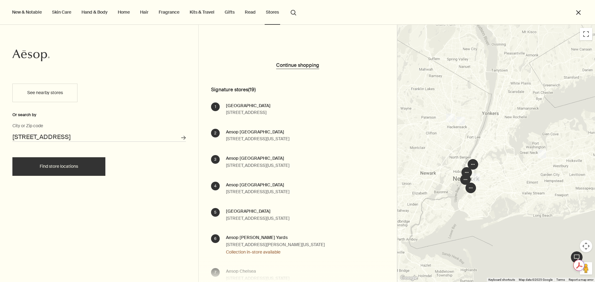
click at [457, 150] on div at bounding box center [496, 153] width 198 height 257
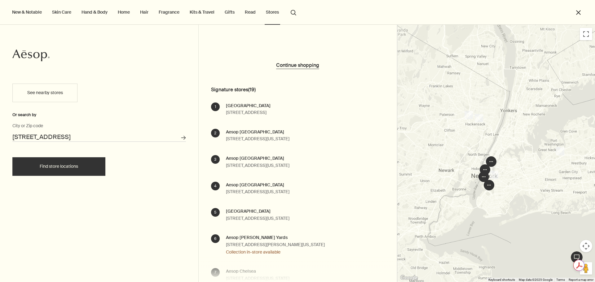
drag, startPoint x: 528, startPoint y: 222, endPoint x: 552, endPoint y: 221, distance: 23.6
click at [551, 220] on div at bounding box center [496, 153] width 198 height 257
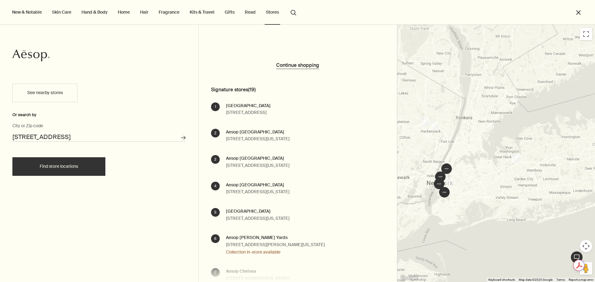
drag, startPoint x: 470, startPoint y: 168, endPoint x: 625, endPoint y: 163, distance: 154.9
click at [594, 163] on html "Skip to main content Standard delivery is complimentary on orders over $51. Enj…" at bounding box center [297, 141] width 595 height 282
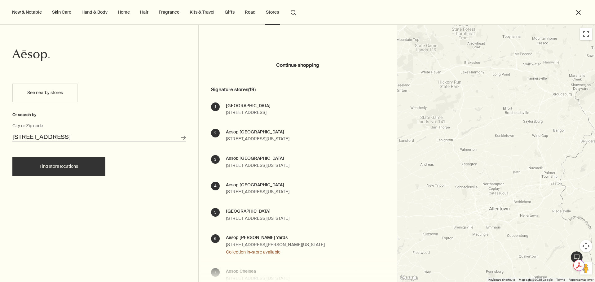
drag, startPoint x: 532, startPoint y: 171, endPoint x: 578, endPoint y: 151, distance: 50.2
click at [593, 146] on div at bounding box center [496, 153] width 198 height 257
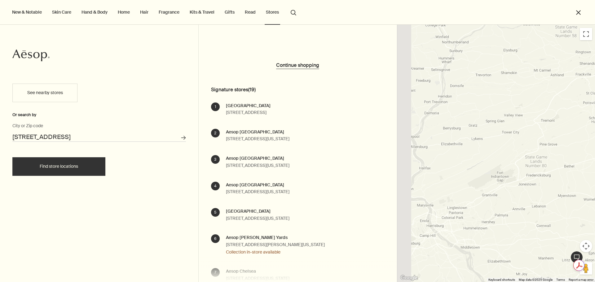
drag, startPoint x: 468, startPoint y: 181, endPoint x: 642, endPoint y: 164, distance: 175.0
click at [594, 164] on html "Skip to main content Standard delivery is complimentary on orders over $51. Enj…" at bounding box center [297, 141] width 595 height 282
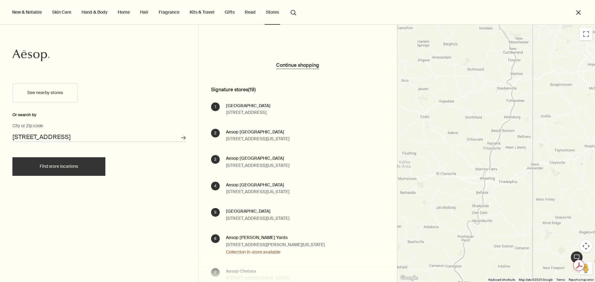
click at [589, 33] on div "New & Notable Skin Care Hand & Body Home Hair Fragrance Kits & Travel Gifts Rea…" at bounding box center [297, 25] width 595 height 25
click at [585, 35] on div "New & Notable Skin Care Hand & Body Home Hair Fragrance Kits & Travel Gifts Rea…" at bounding box center [297, 25] width 595 height 25
click at [585, 40] on div at bounding box center [496, 153] width 198 height 257
click at [585, 36] on div "New & Notable Skin Care Hand & Body Home Hair Fragrance Kits & Travel Gifts Rea…" at bounding box center [297, 25] width 595 height 25
drag, startPoint x: 585, startPoint y: 36, endPoint x: 586, endPoint y: 33, distance: 3.2
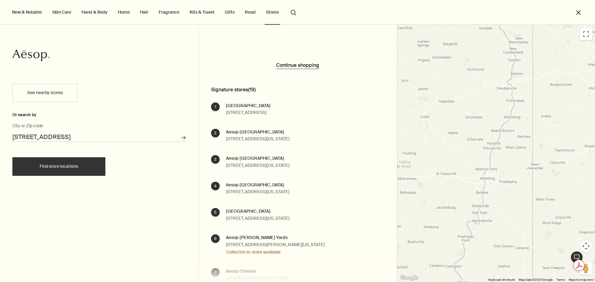
click at [585, 34] on div "New & Notable Skin Care Hand & Body Home Hair Fragrance Kits & Travel Gifts Rea…" at bounding box center [297, 25] width 595 height 25
click at [586, 33] on div "New & Notable Skin Care Hand & Body Home Hair Fragrance Kits & Travel Gifts Rea…" at bounding box center [297, 25] width 595 height 25
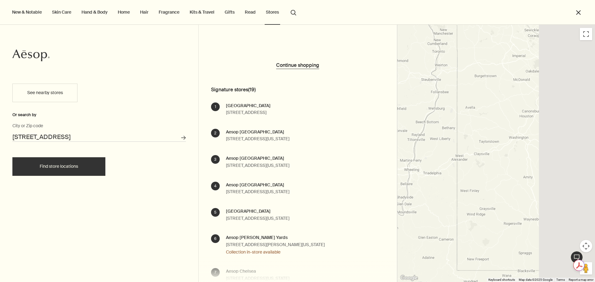
drag, startPoint x: 507, startPoint y: 183, endPoint x: 408, endPoint y: 166, distance: 100.4
click at [408, 166] on div at bounding box center [496, 153] width 198 height 257
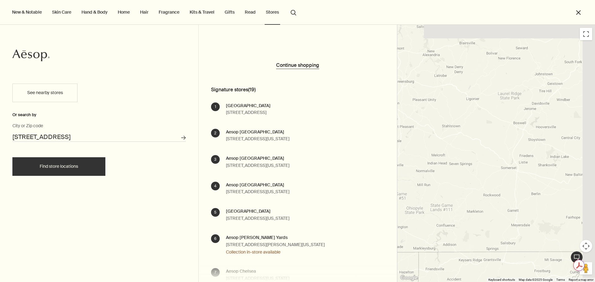
drag, startPoint x: 523, startPoint y: 180, endPoint x: 426, endPoint y: 216, distance: 103.0
click at [436, 215] on div at bounding box center [496, 153] width 198 height 257
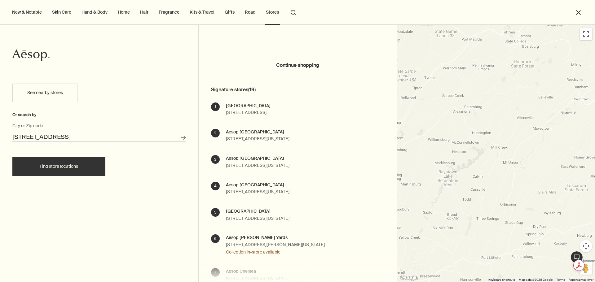
drag, startPoint x: 515, startPoint y: 205, endPoint x: 382, endPoint y: 207, distance: 133.8
click at [383, 207] on div "Continue shopping Signature stores ( 19 ) 1 Aesop Garden State Plaza One Garden…" at bounding box center [495, 153] width 595 height 257
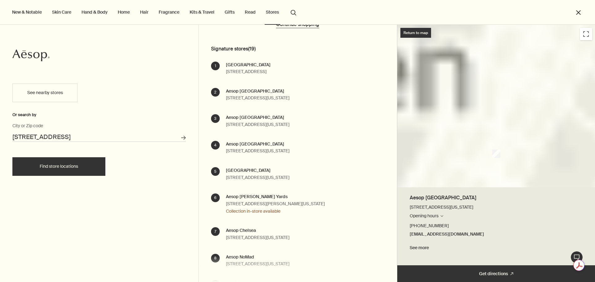
scroll to position [217, 0]
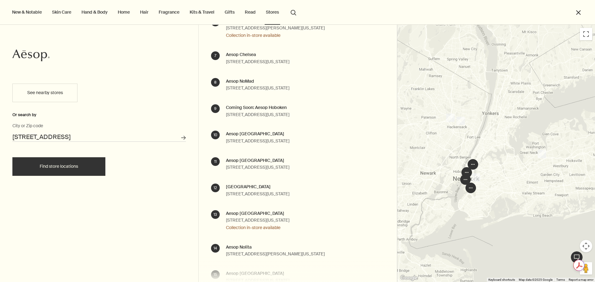
click at [29, 13] on button "New & Notable" at bounding box center [27, 12] width 32 height 8
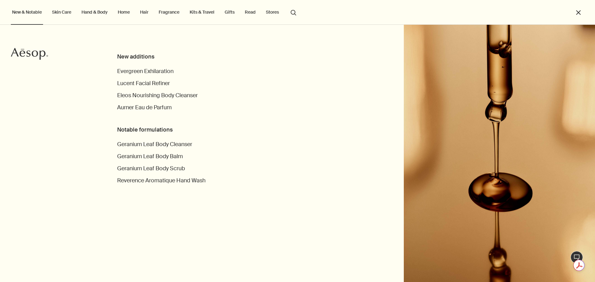
click at [269, 11] on button "Stores" at bounding box center [271, 12] width 15 height 8
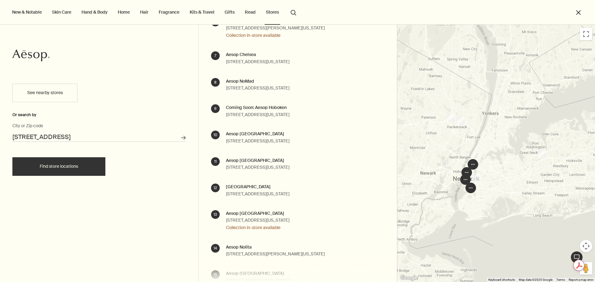
click at [270, 11] on button "Stores" at bounding box center [271, 12] width 15 height 8
click at [271, 11] on button "Stores" at bounding box center [271, 12] width 15 height 8
click at [576, 11] on button "close" at bounding box center [577, 12] width 7 height 7
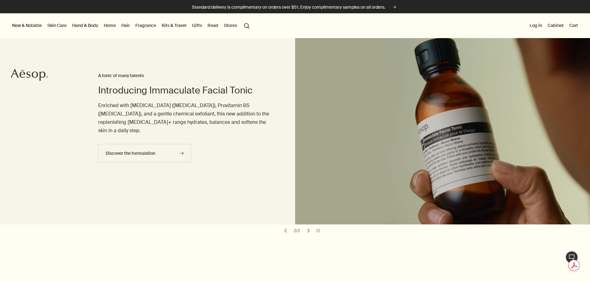
click at [238, 25] on button "Stores" at bounding box center [230, 25] width 15 height 8
